Goal: Navigation & Orientation: Go to known website

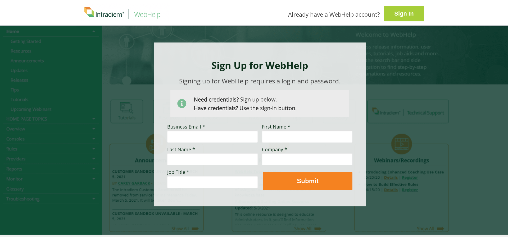
click at [399, 19] on link "Sign In" at bounding box center [404, 13] width 40 height 15
